Goal: Check status: Check status

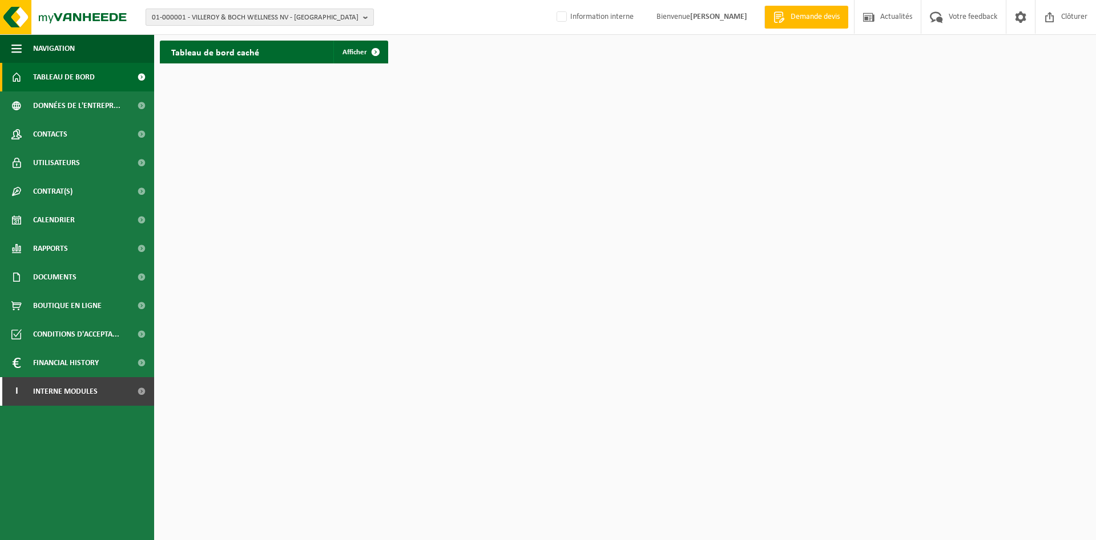
click at [222, 13] on span "01-000001 - VILLEROY & BOCH WELLNESS NV - ROESELARE" at bounding box center [255, 17] width 207 height 17
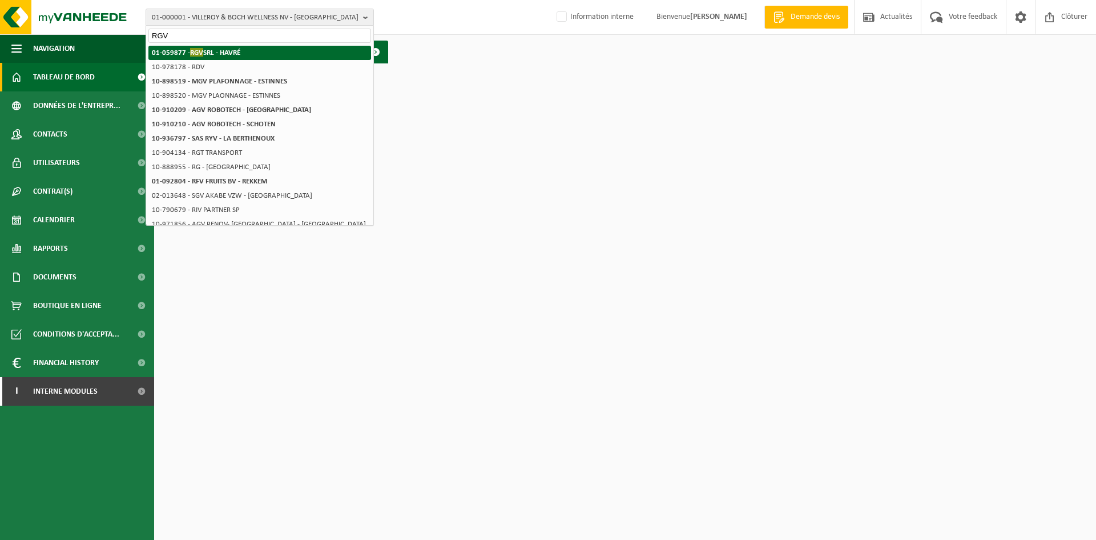
type input "RGV"
click at [219, 57] on strong "01-059877 - RGV SRL - HAVRÉ" at bounding box center [196, 52] width 89 height 9
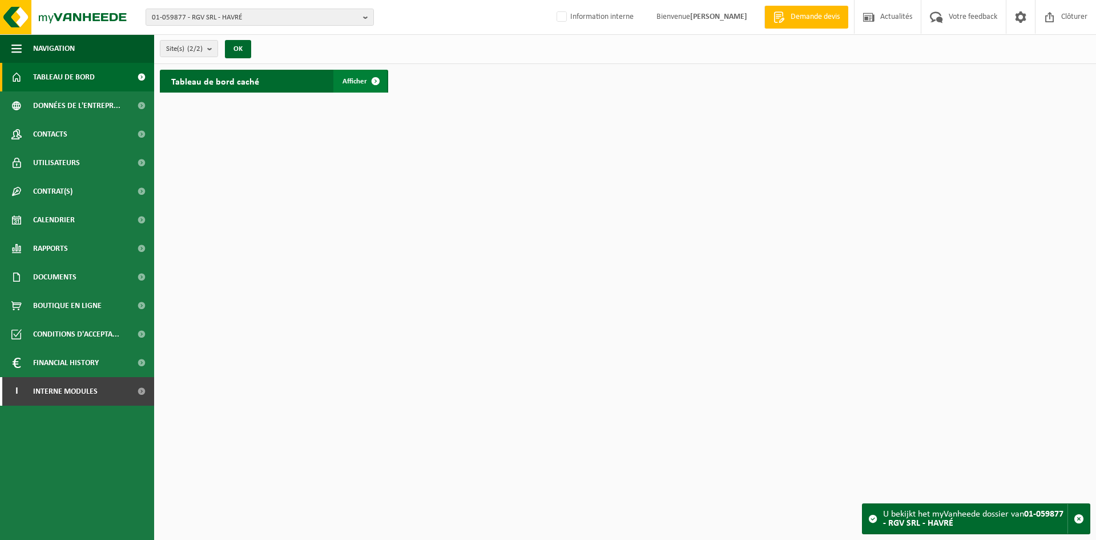
click at [363, 83] on span "Afficher" at bounding box center [355, 81] width 25 height 7
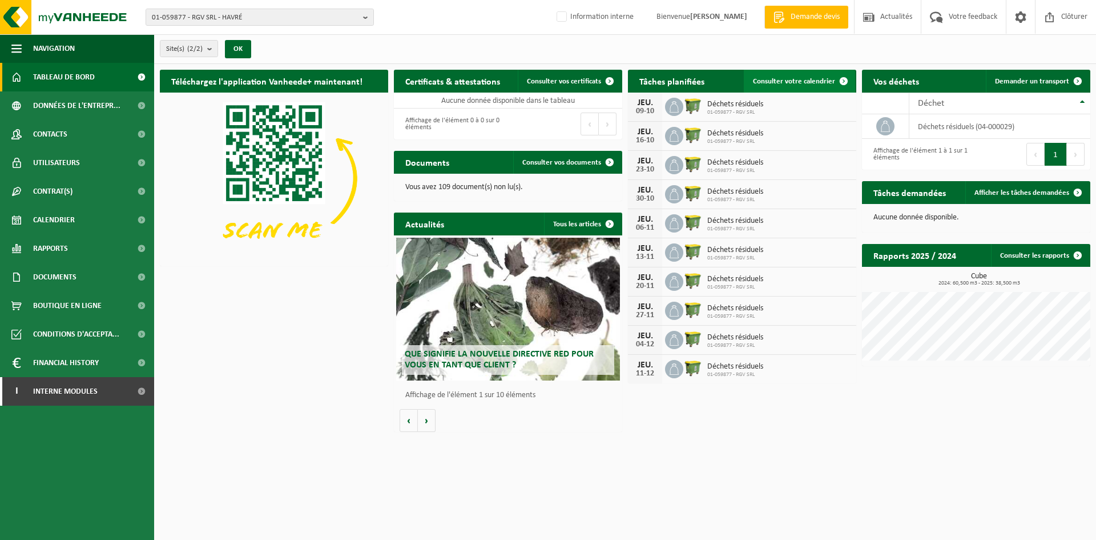
click at [805, 83] on span "Consulter votre calendrier" at bounding box center [794, 81] width 82 height 7
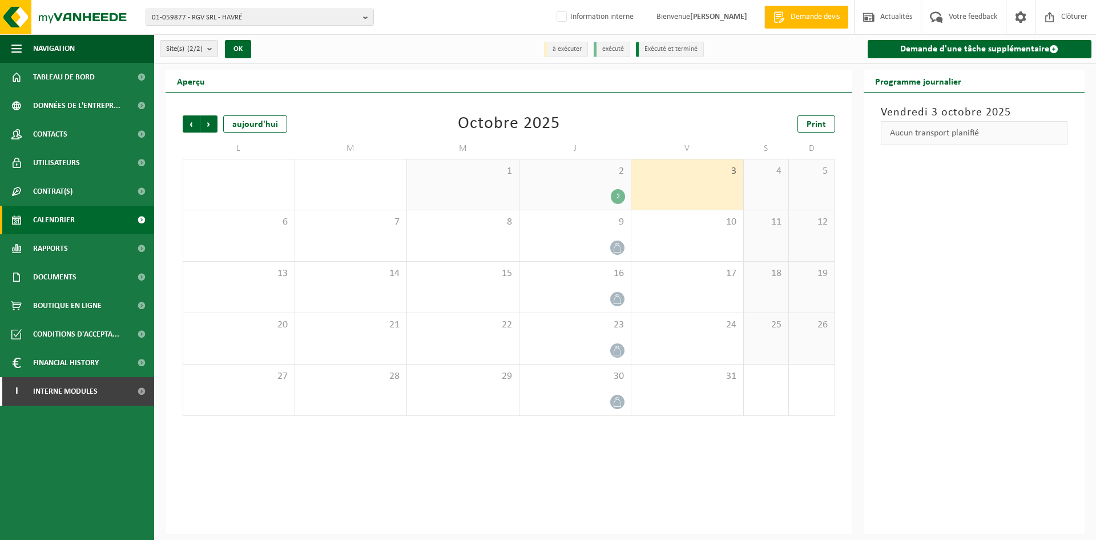
click at [593, 182] on div "2 2" at bounding box center [576, 184] width 112 height 50
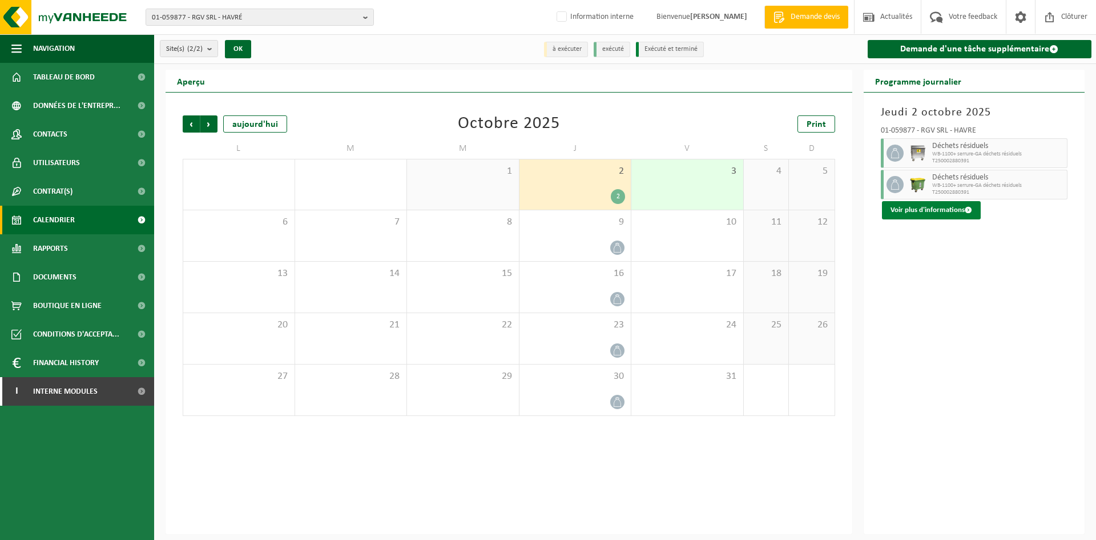
click at [930, 213] on button "Voir plus d'informations" at bounding box center [931, 210] width 99 height 18
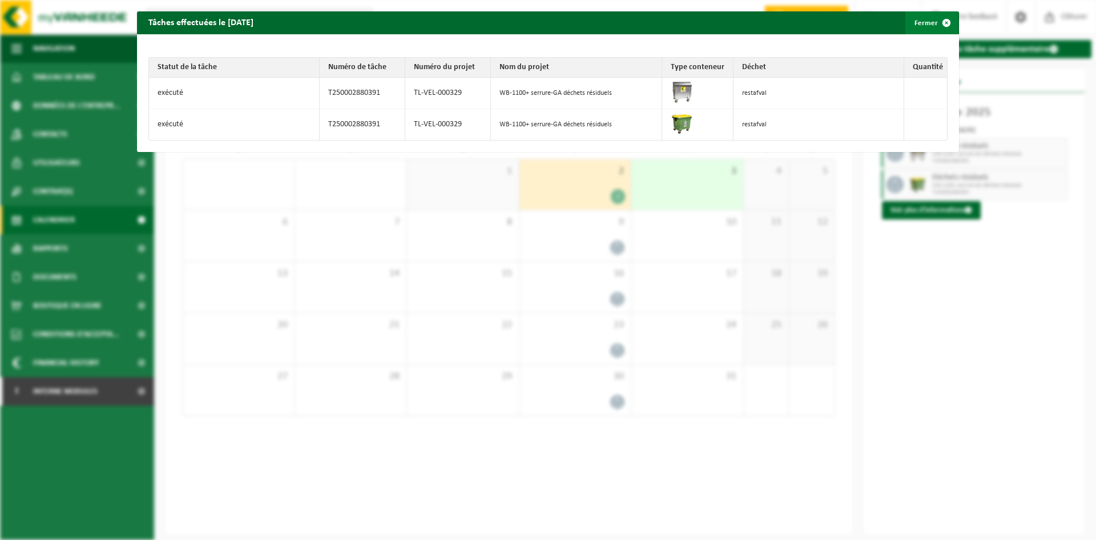
click at [935, 26] on span "button" at bounding box center [946, 22] width 23 height 23
